Goal: Use online tool/utility: Utilize a website feature to perform a specific function

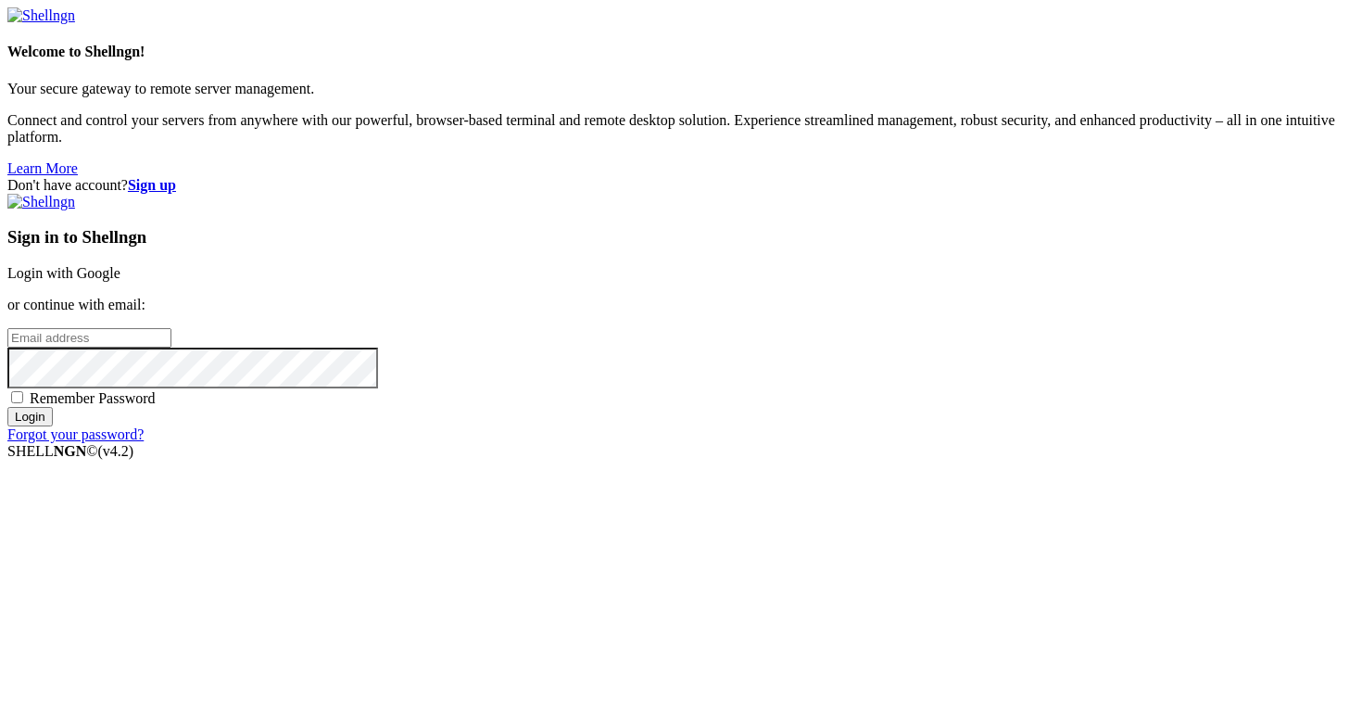
click at [171, 347] on input "email" at bounding box center [89, 337] width 164 height 19
type input "[PERSON_NAME][EMAIL_ADDRESS][DOMAIN_NAME]"
click at [53, 426] on input "Login" at bounding box center [29, 416] width 45 height 19
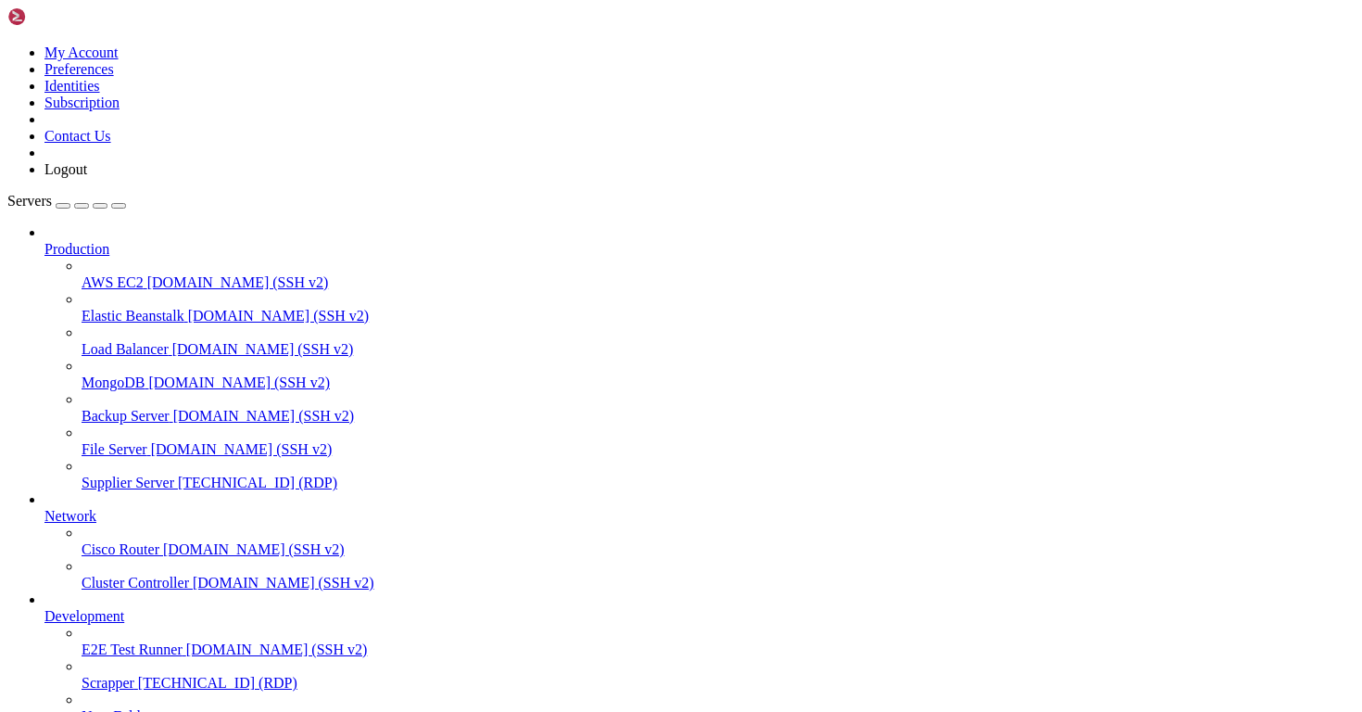
drag, startPoint x: 191, startPoint y: 1154, endPoint x: 484, endPoint y: 1154, distance: 292.8
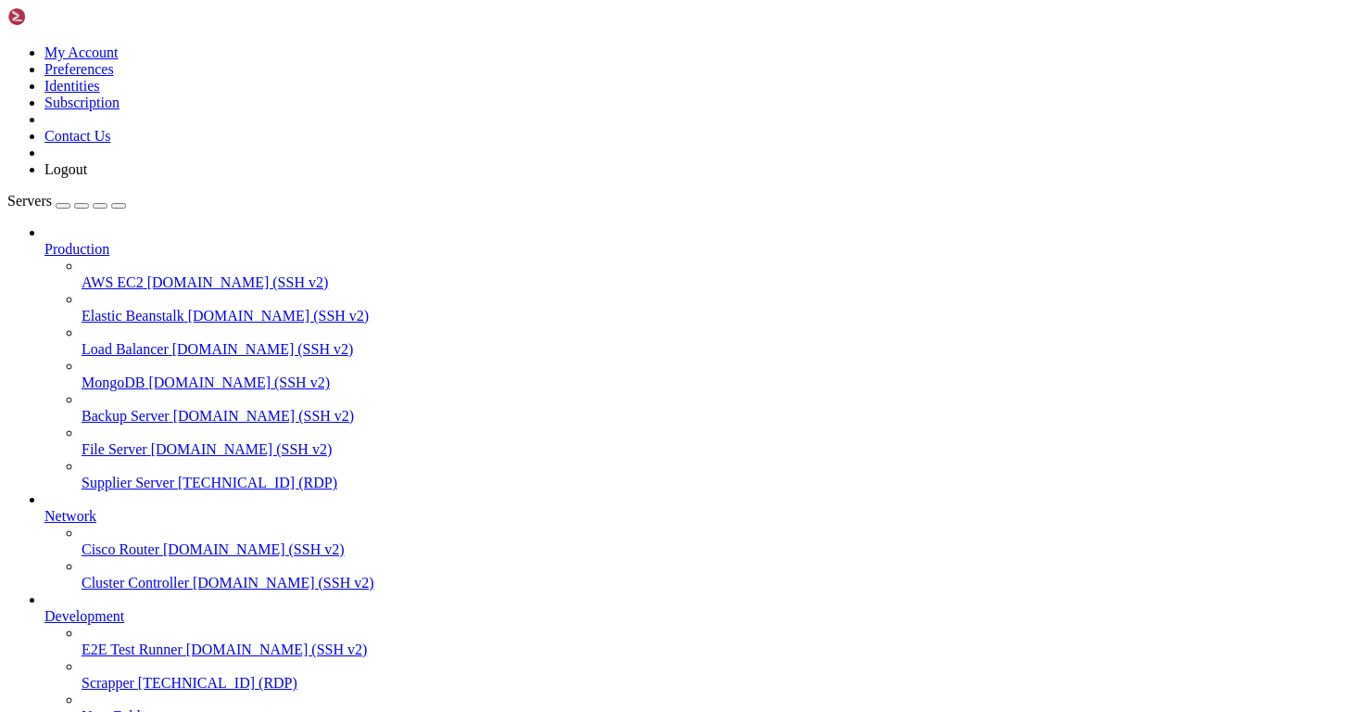
drag, startPoint x: 224, startPoint y: 1279, endPoint x: 333, endPoint y: 1282, distance: 108.5
